Goal: Find contact information: Find contact information

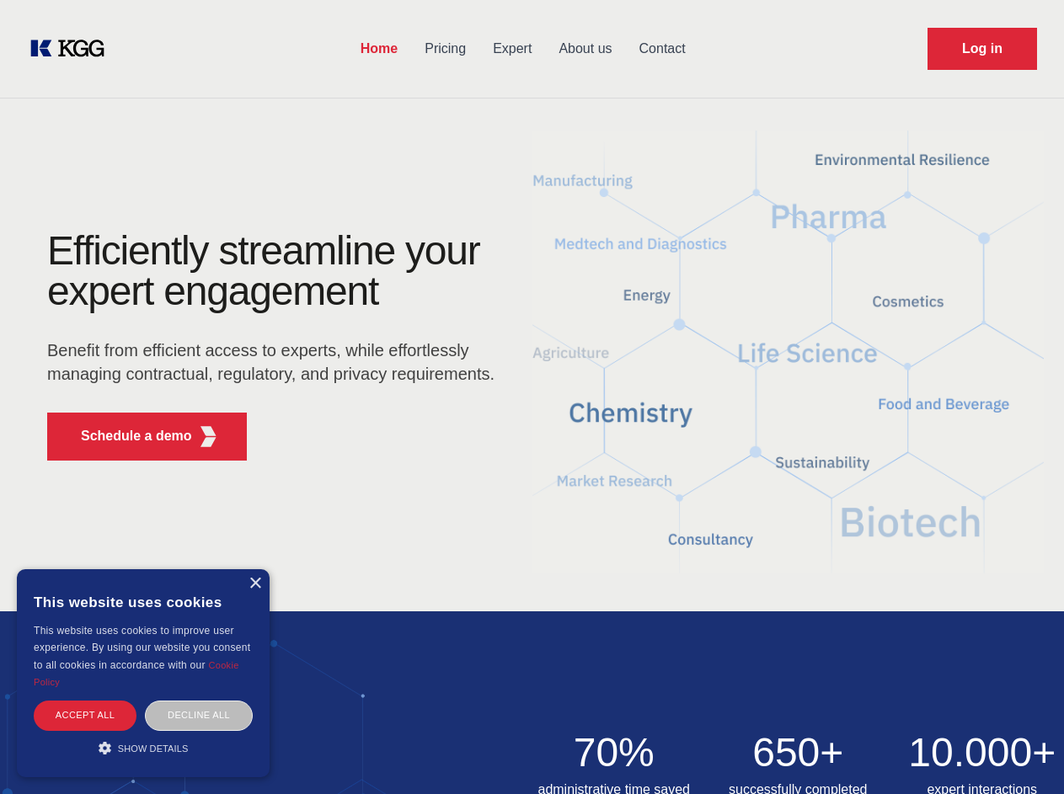
click at [531, 397] on div "Efficiently streamline your expert engagement Benefit from efficient access to …" at bounding box center [276, 352] width 512 height 243
click at [126, 436] on p "Schedule a demo" at bounding box center [136, 436] width 111 height 20
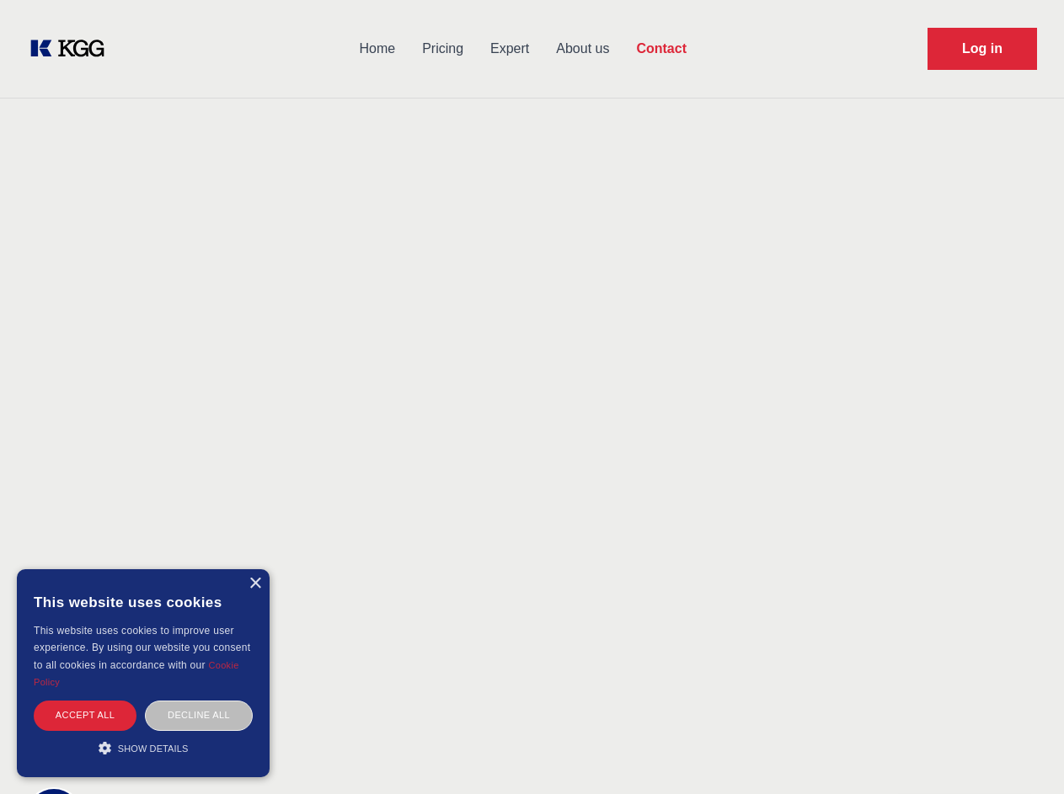
click at [254, 584] on div "× This website uses cookies This website uses cookies to improve user experienc…" at bounding box center [143, 673] width 253 height 208
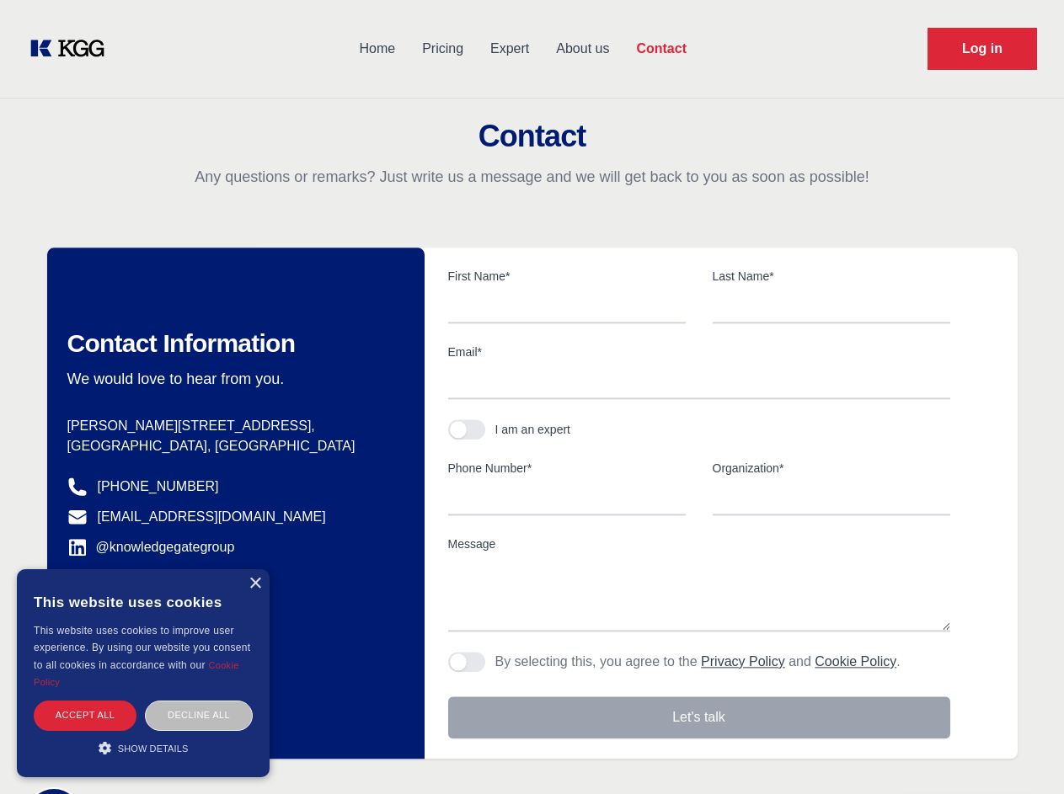
click at [85, 715] on div "Accept all" at bounding box center [85, 715] width 103 height 29
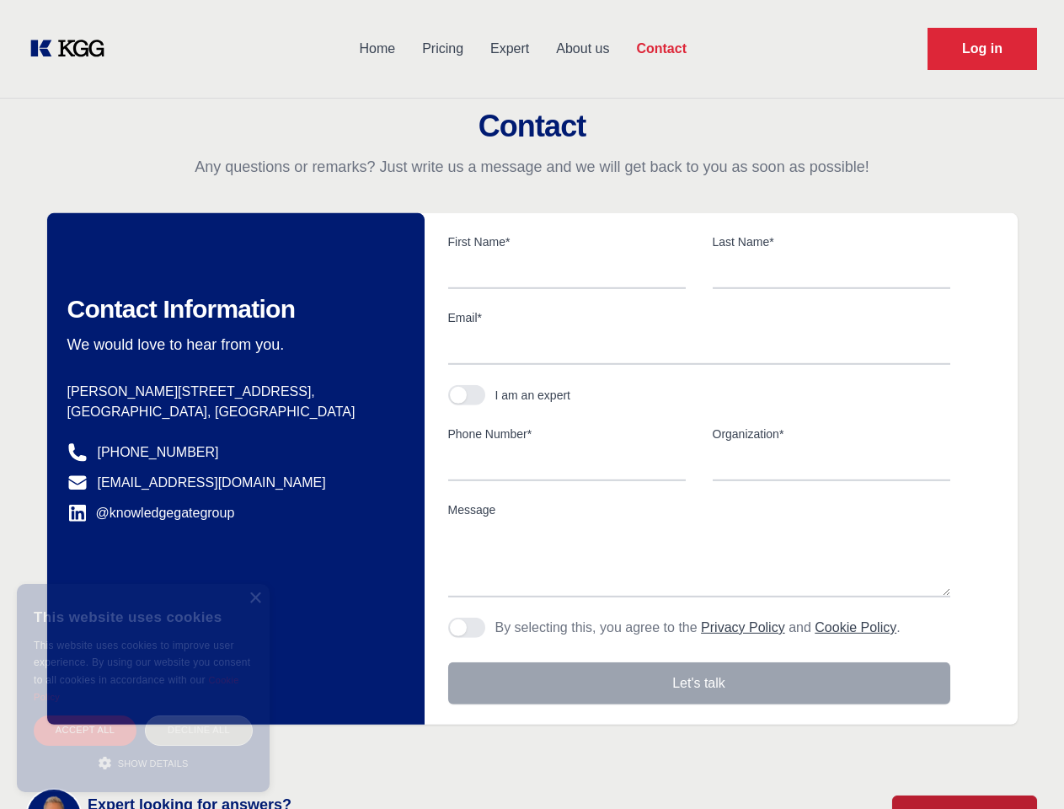
click at [199, 715] on div "Decline all" at bounding box center [199, 729] width 108 height 29
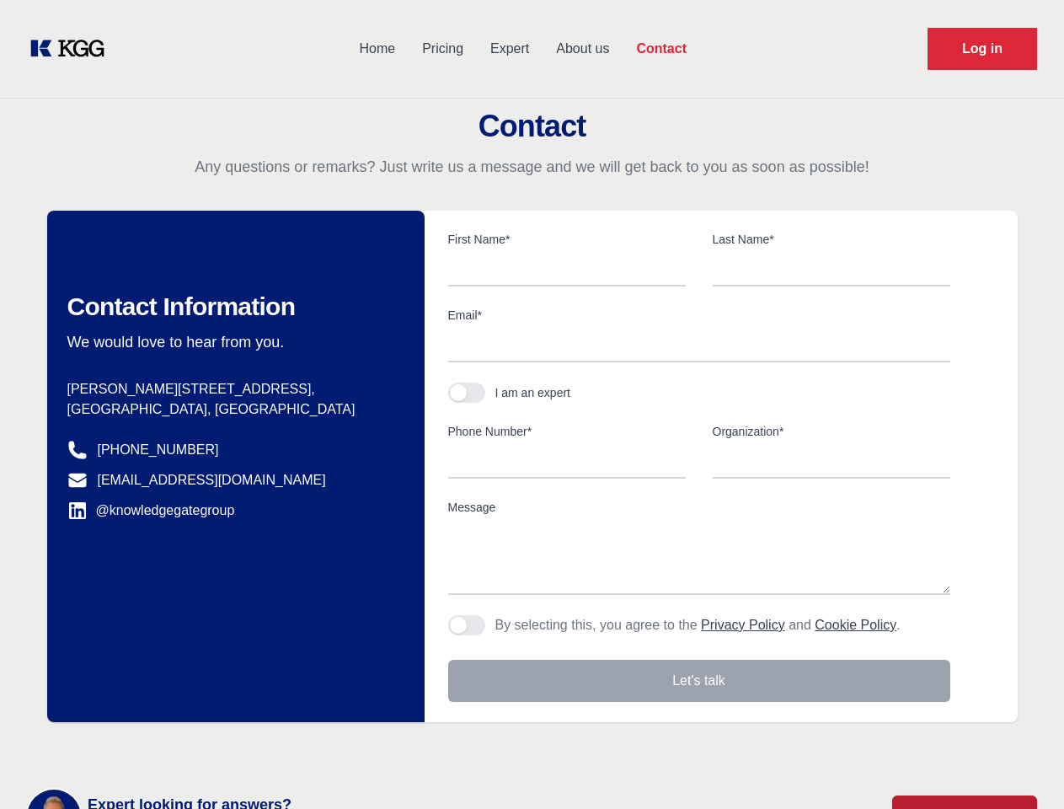
click at [143, 748] on main "Contact Any questions or remarks? Just write us a message and we will get back …" at bounding box center [532, 438] width 1064 height 877
